Goal: Task Accomplishment & Management: Use online tool/utility

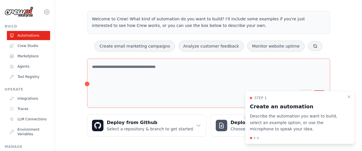
click at [322, 46] on div "Create email marketing campaigns Analyze customer feedback Monitor website upti…" at bounding box center [208, 46] width 243 height 11
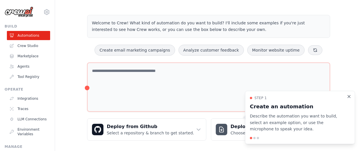
click at [350, 96] on icon "Close walkthrough" at bounding box center [349, 96] width 5 height 5
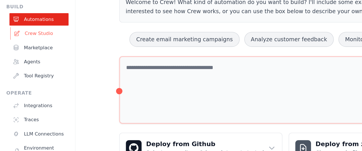
click at [25, 46] on link "Crew Studio" at bounding box center [28, 45] width 43 height 9
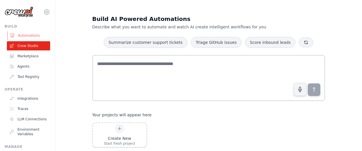
click at [28, 35] on link "Automations" at bounding box center [28, 35] width 43 height 9
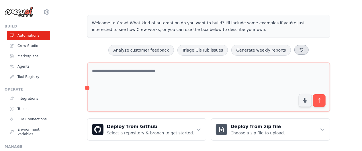
click at [300, 48] on icon at bounding box center [301, 49] width 3 height 3
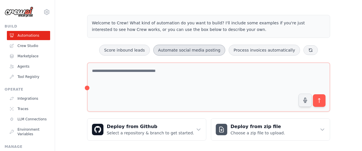
click at [185, 52] on button "Automate social media posting" at bounding box center [190, 50] width 72 height 11
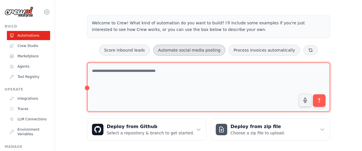
type textarea "**********"
